Goal: Information Seeking & Learning: Learn about a topic

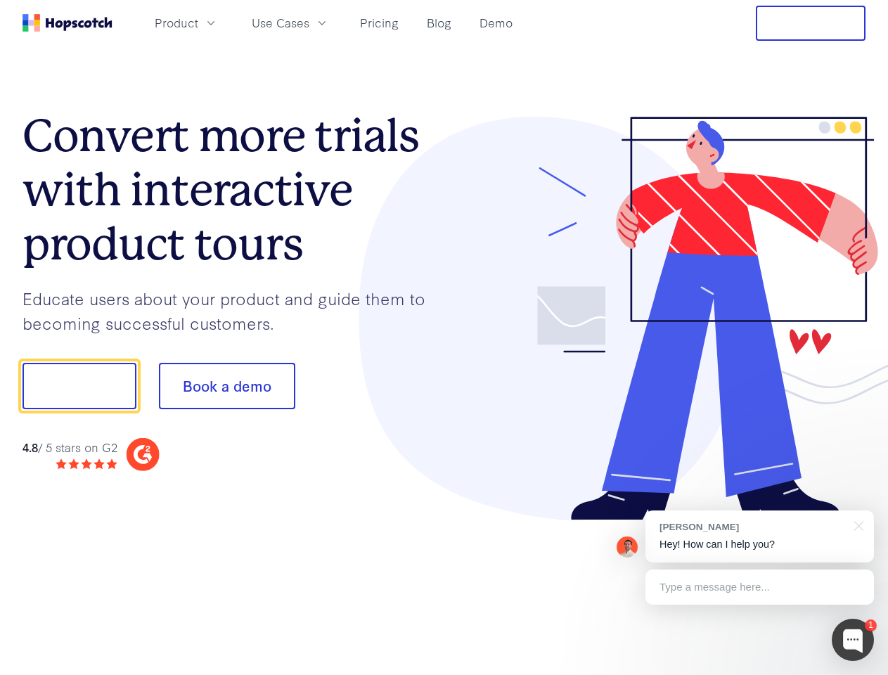
click at [444, 337] on div at bounding box center [655, 319] width 422 height 404
click at [198, 22] on span "Product" at bounding box center [177, 23] width 44 height 18
click at [309, 22] on span "Use Cases" at bounding box center [281, 23] width 58 height 18
click at [811, 23] on button "Free Trial" at bounding box center [811, 23] width 110 height 35
click at [79, 386] on button "Show me!" at bounding box center [79, 386] width 114 height 46
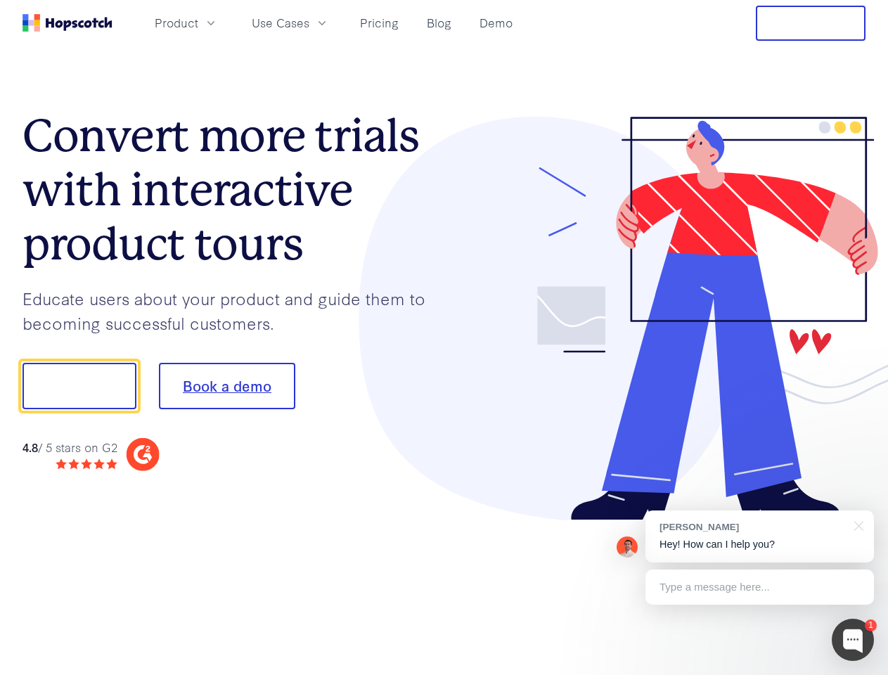
click at [226, 386] on button "Book a demo" at bounding box center [227, 386] width 136 height 46
click at [853, 640] on div at bounding box center [853, 640] width 42 height 42
click at [759, 536] on div "[PERSON_NAME] Hey! How can I help you?" at bounding box center [759, 536] width 229 height 52
click at [856, 524] on div at bounding box center [742, 478] width 264 height 281
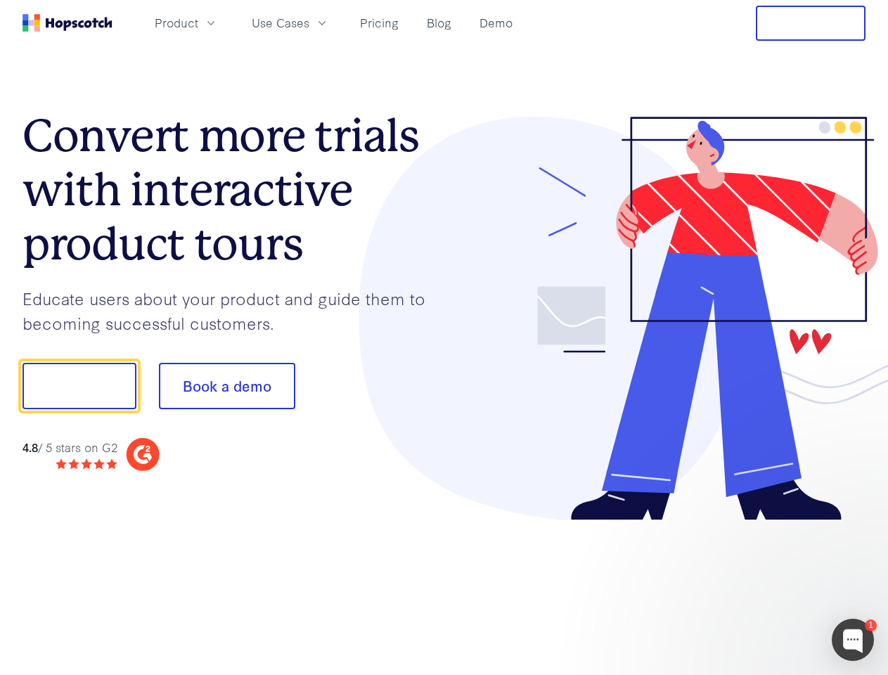
click at [759, 587] on div at bounding box center [742, 478] width 264 height 281
